Goal: Task Accomplishment & Management: Use online tool/utility

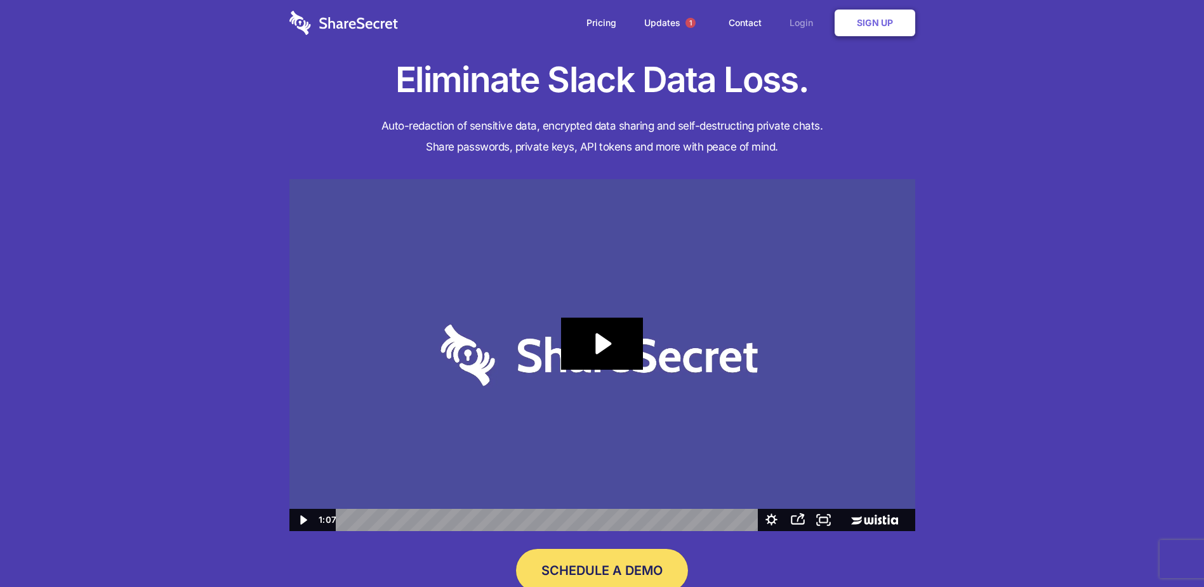
click at [791, 23] on link "Login" at bounding box center [804, 22] width 55 height 39
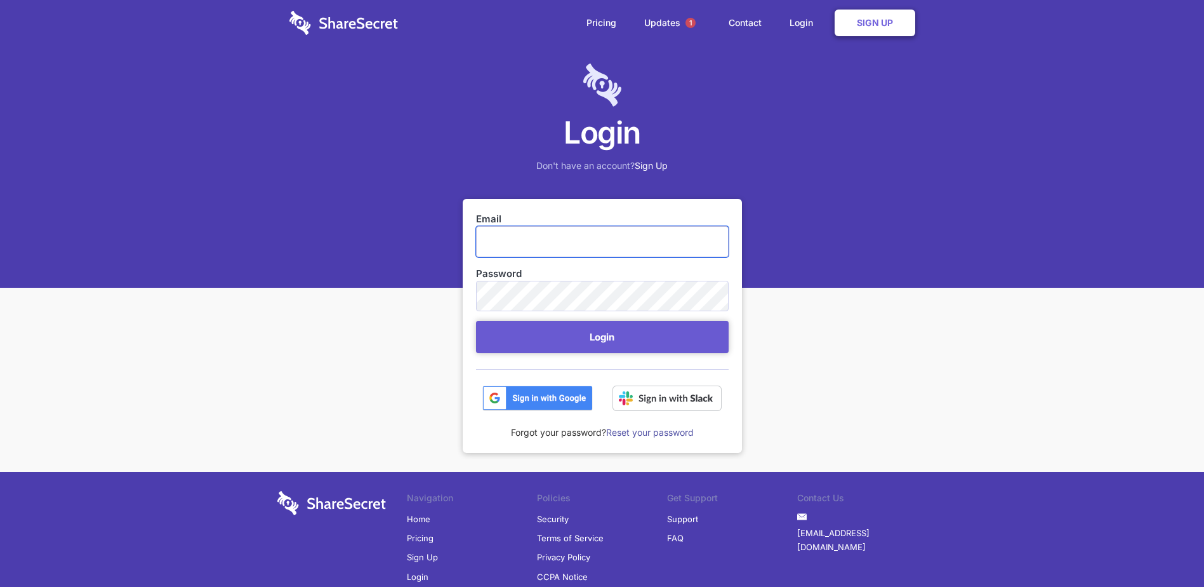
type input "[PERSON_NAME][EMAIL_ADDRESS][DOMAIN_NAME]"
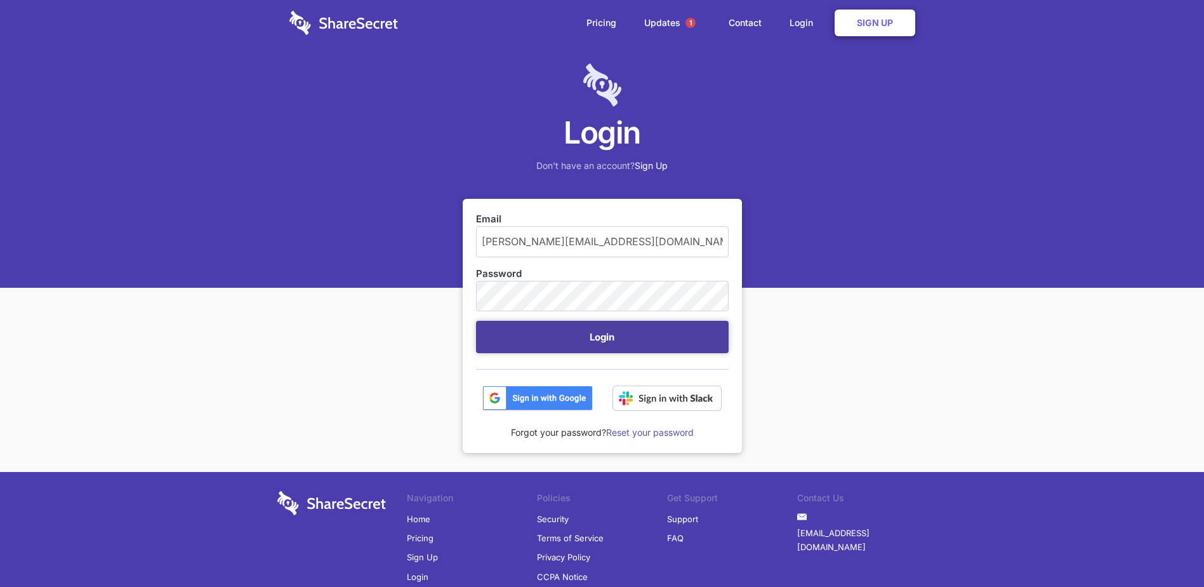
click at [592, 336] on button "Login" at bounding box center [602, 337] width 253 height 32
click at [598, 346] on button "Login" at bounding box center [602, 337] width 253 height 32
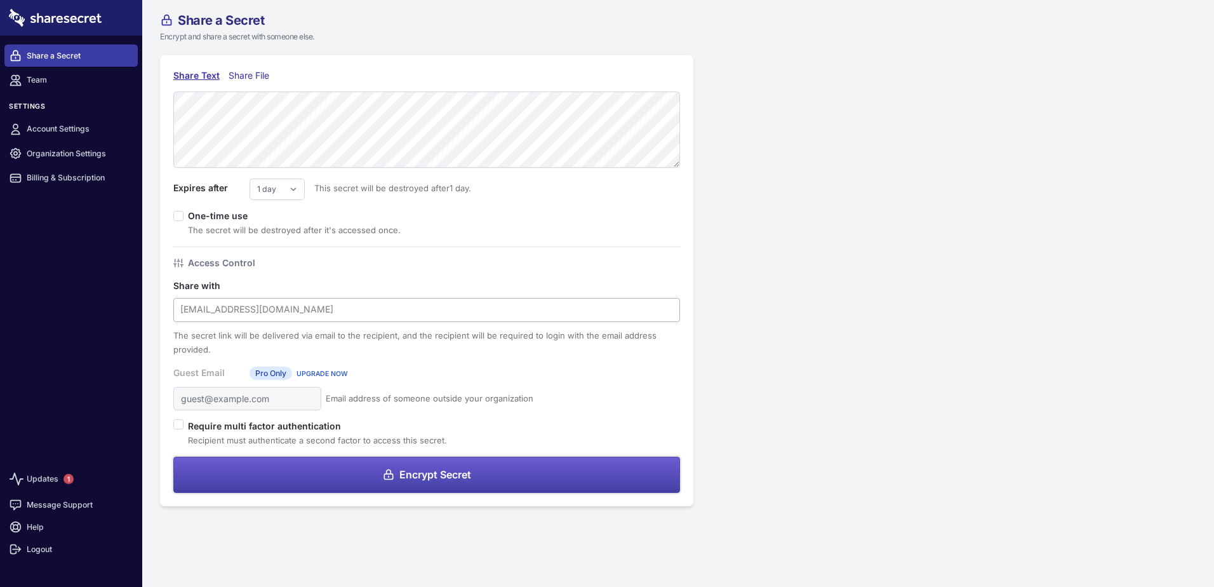
click at [239, 308] on div at bounding box center [426, 309] width 493 height 17
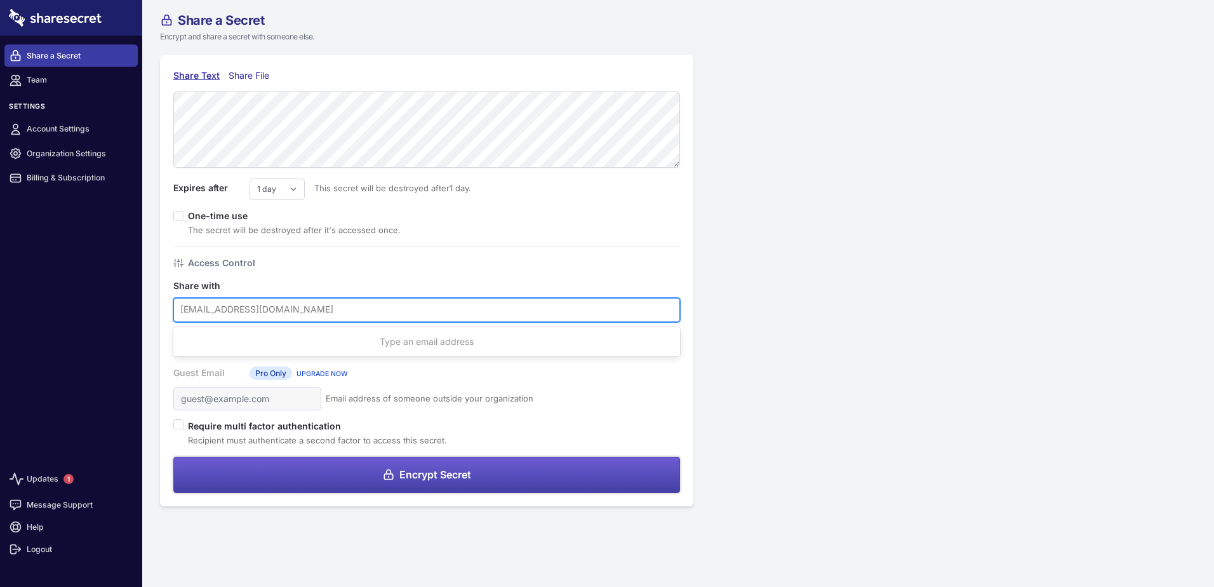
paste input "[EMAIL_ADDRESS][DOMAIN_NAME]"
type input "[EMAIL_ADDRESS][DOMAIN_NAME]"
click at [543, 417] on form "Expires after 1 day 2 days 3 days 4 days 5 days 6 days 7 days This secret will …" at bounding box center [426, 291] width 507 height 401
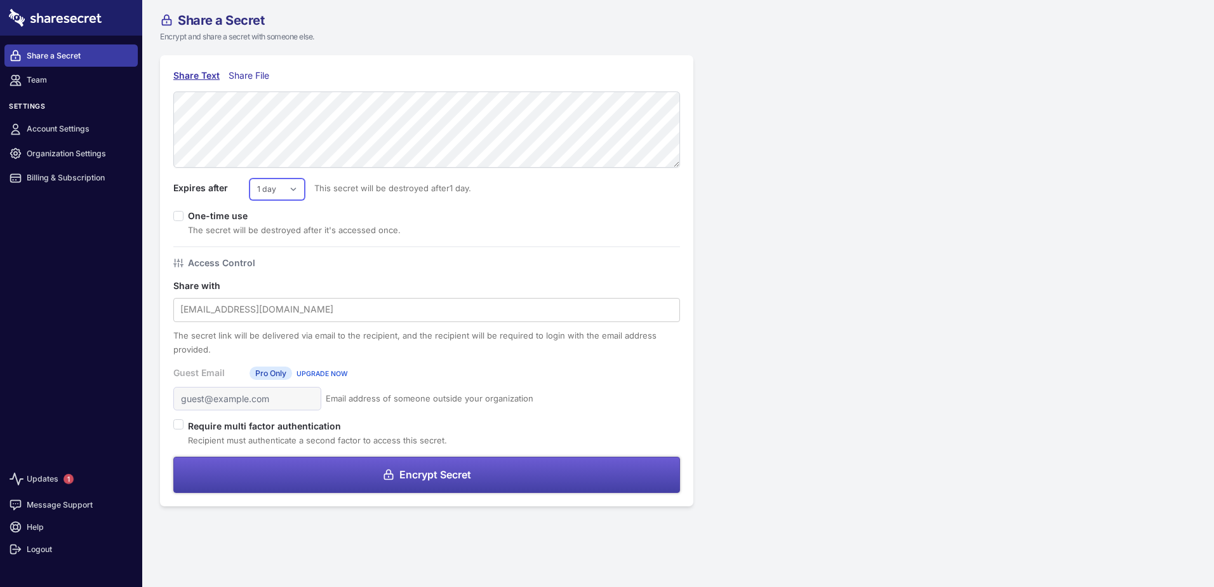
click at [295, 189] on select "1 day 2 days 3 days 4 days 5 days 6 days 7 days" at bounding box center [276, 189] width 55 height 22
select select "5"
click at [249, 178] on select "1 day 2 days 3 days 4 days 5 days 6 days 7 days" at bounding box center [276, 189] width 55 height 22
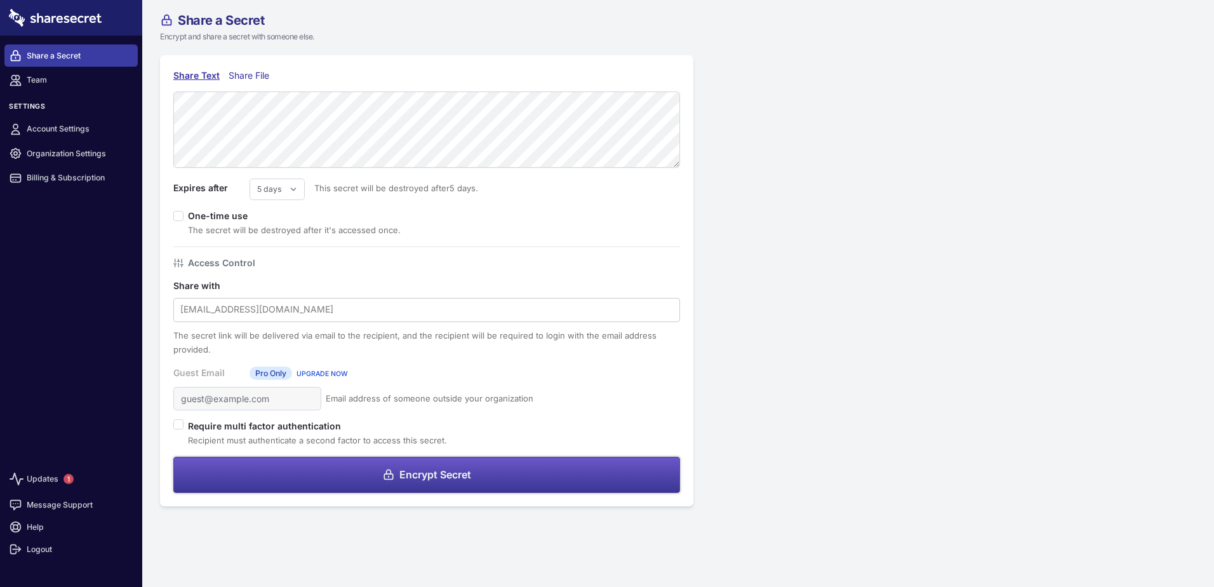
click at [386, 470] on icon at bounding box center [388, 474] width 13 height 13
